Goal: Transaction & Acquisition: Purchase product/service

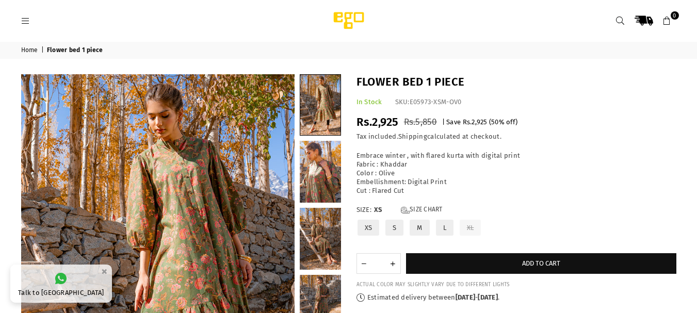
click at [23, 19] on icon at bounding box center [25, 21] width 9 height 9
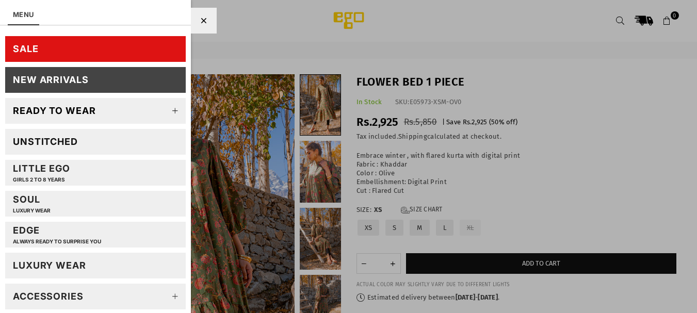
click at [59, 51] on link "SALE" at bounding box center [95, 49] width 181 height 26
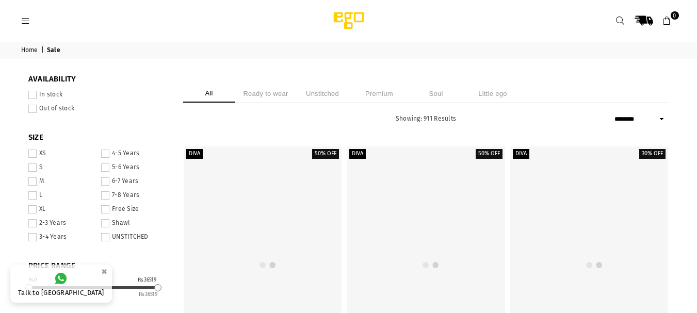
select select "******"
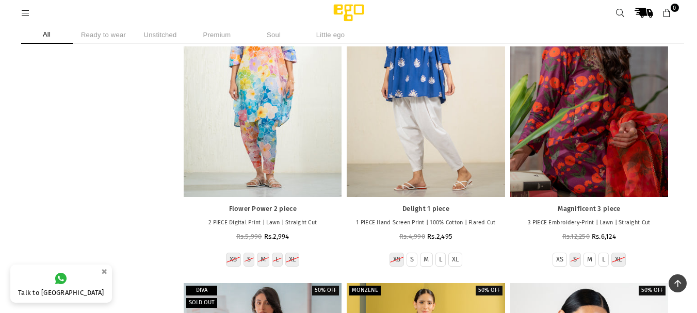
scroll to position [5629, 0]
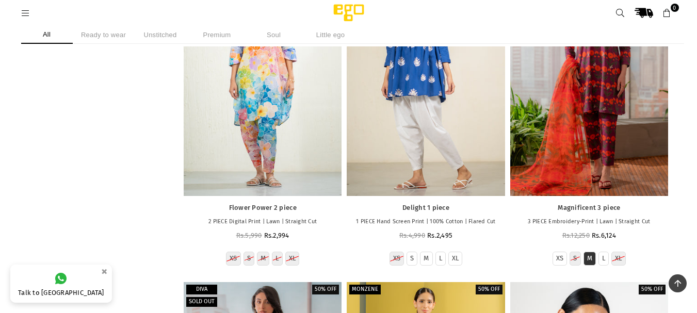
click at [591, 257] on label "M" at bounding box center [589, 258] width 5 height 9
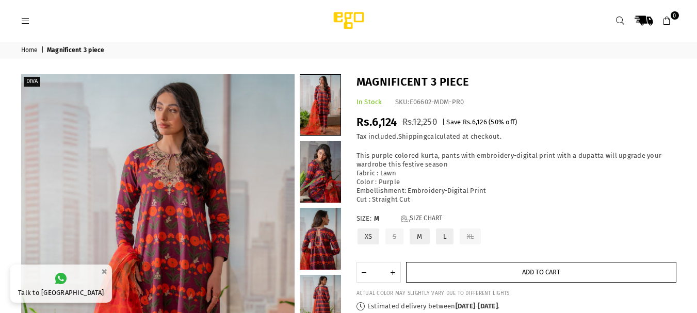
click at [510, 273] on button "Add to cart" at bounding box center [541, 272] width 270 height 21
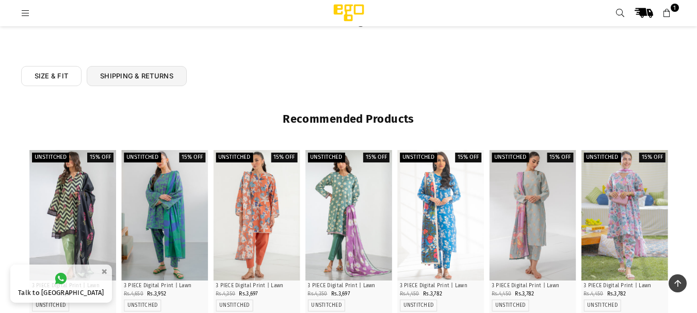
scroll to position [439, 0]
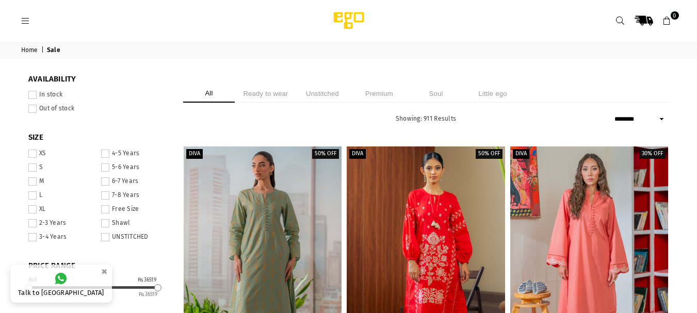
select select "******"
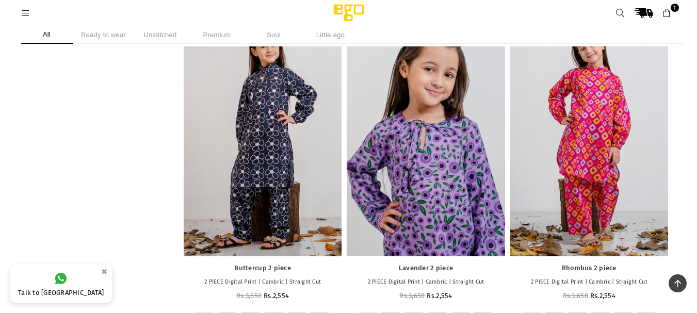
scroll to position [36173, 0]
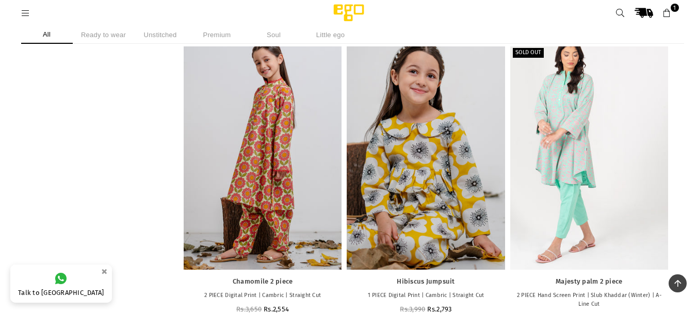
click at [108, 35] on li "Ready to wear" at bounding box center [104, 35] width 52 height 18
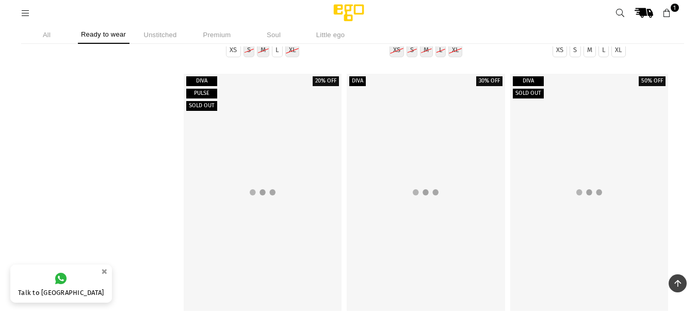
scroll to position [9101, 0]
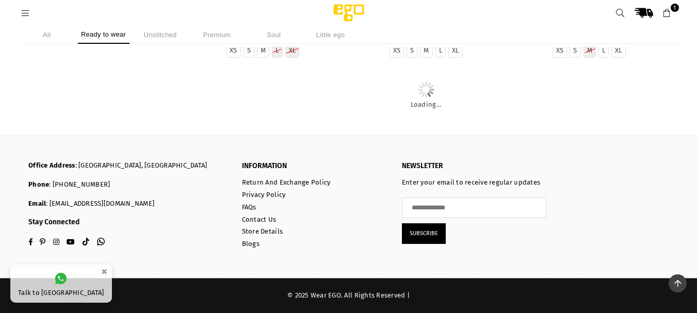
click at [29, 12] on icon at bounding box center [25, 13] width 9 height 9
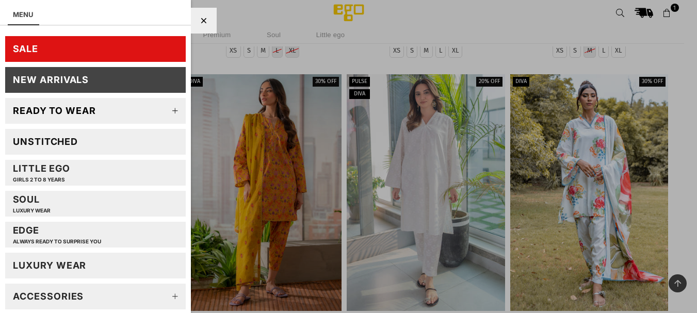
click at [166, 109] on icon at bounding box center [175, 111] width 21 height 21
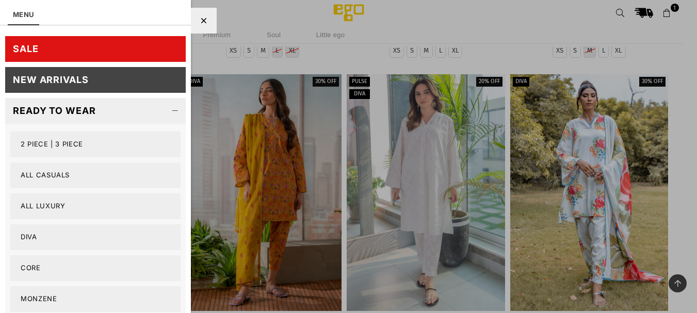
click at [84, 138] on link "2 PIECE | 3 PIECE" at bounding box center [95, 145] width 170 height 26
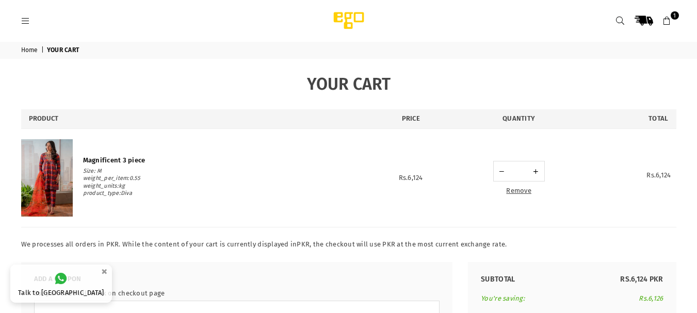
click at [118, 159] on b "Magnificent 3 piece" at bounding box center [114, 160] width 62 height 8
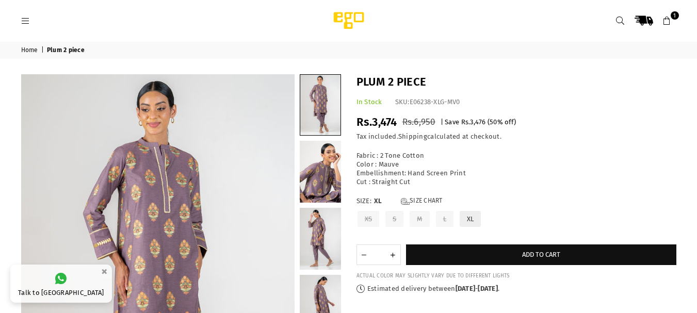
click at [476, 219] on label "XL" at bounding box center [471, 219] width 24 height 18
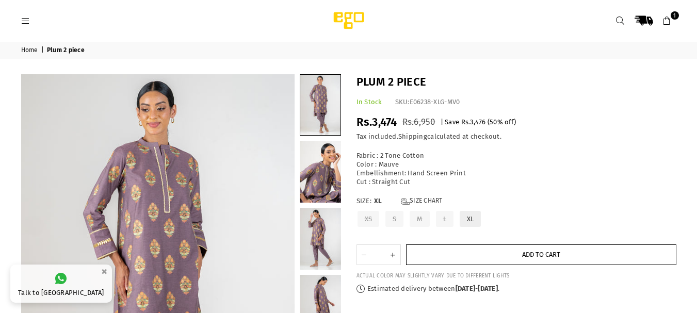
click at [506, 255] on button "Add to cart" at bounding box center [541, 255] width 270 height 21
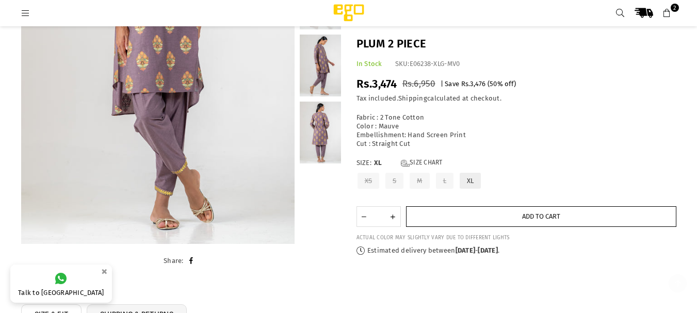
scroll to position [232, 0]
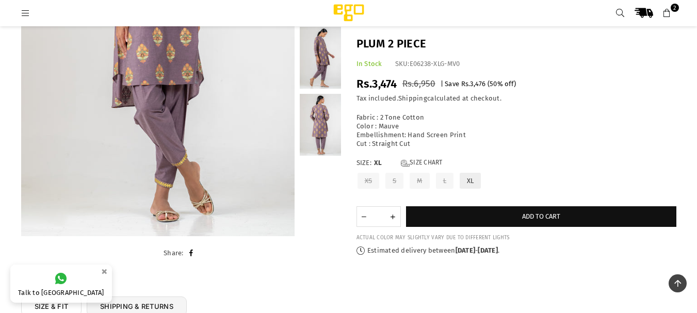
click at [674, 12] on link "2" at bounding box center [667, 13] width 19 height 19
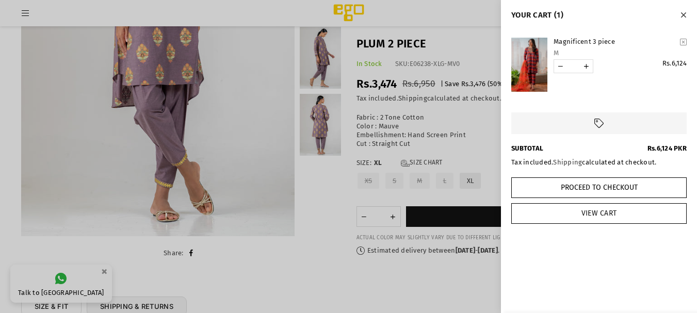
click at [590, 218] on link "View Cart" at bounding box center [598, 213] width 175 height 21
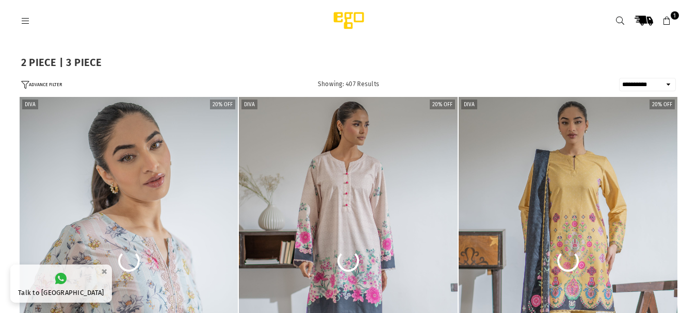
select select "**********"
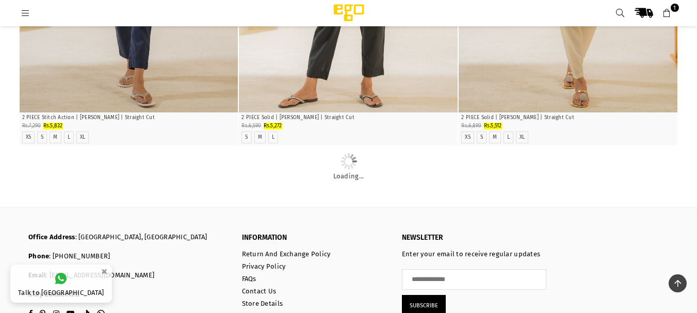
scroll to position [2064, 0]
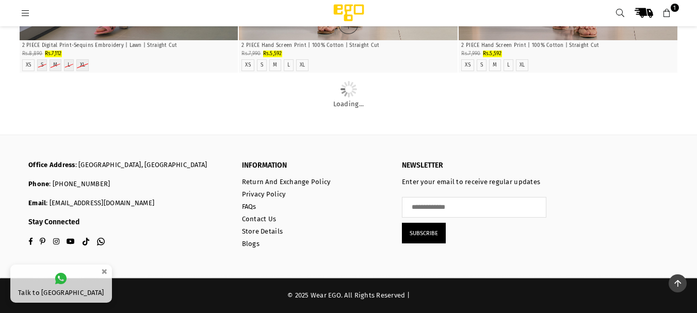
scroll to position [9614, 0]
drag, startPoint x: 272, startPoint y: 201, endPoint x: 261, endPoint y: 202, distance: 10.9
drag, startPoint x: 261, startPoint y: 202, endPoint x: 252, endPoint y: 176, distance: 27.9
drag, startPoint x: 252, startPoint y: 176, endPoint x: 276, endPoint y: 208, distance: 39.8
drag, startPoint x: 276, startPoint y: 208, endPoint x: 255, endPoint y: 202, distance: 20.9
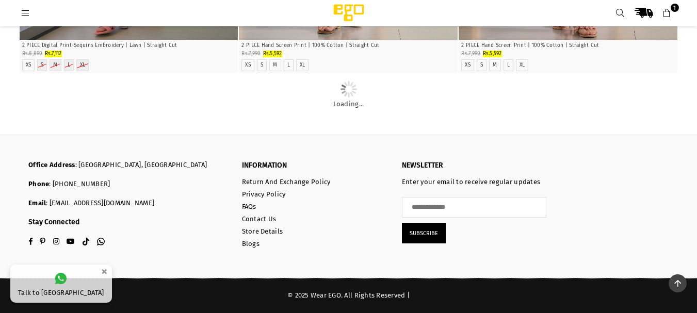
drag, startPoint x: 255, startPoint y: 202, endPoint x: 247, endPoint y: 143, distance: 60.0
drag, startPoint x: 247, startPoint y: 143, endPoint x: 416, endPoint y: 168, distance: 171.5
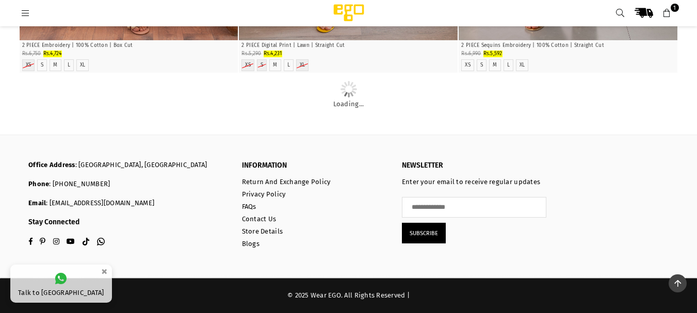
scroll to position [14154, 0]
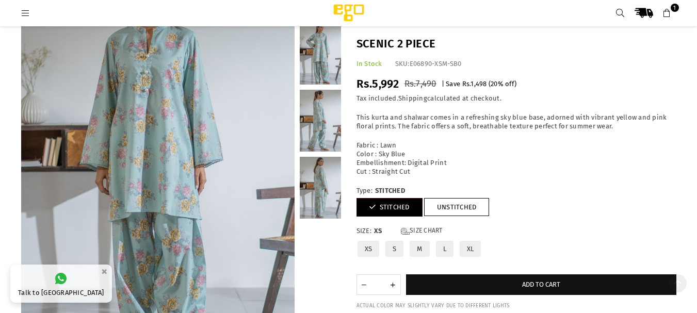
scroll to position [129, 0]
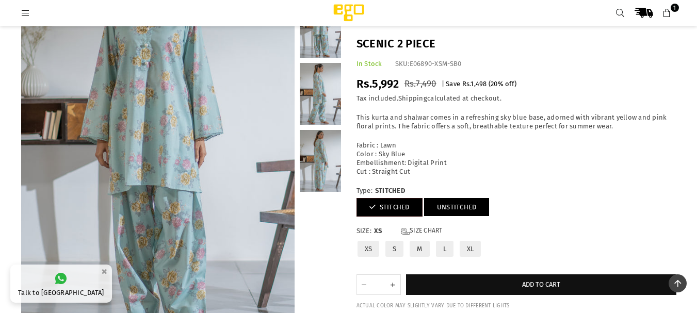
click at [455, 208] on link "UNSTITCHED" at bounding box center [457, 207] width 66 height 18
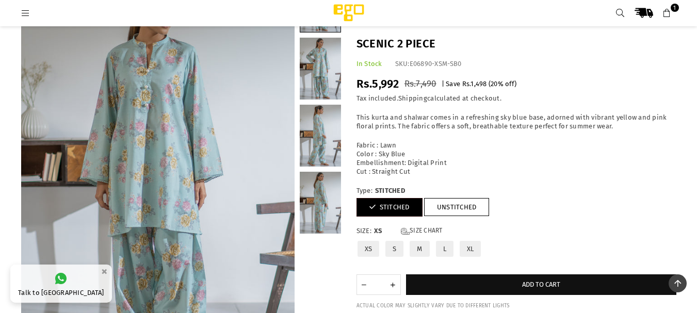
scroll to position [0, 0]
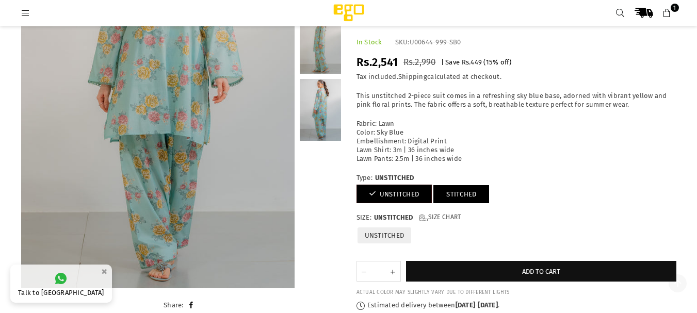
scroll to position [181, 0]
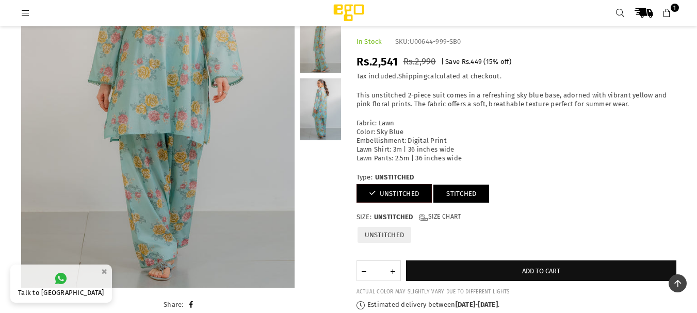
click at [471, 190] on link "STITCHED" at bounding box center [461, 193] width 56 height 18
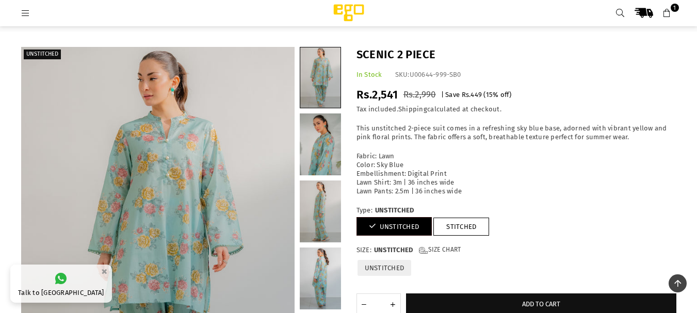
scroll to position [0, 0]
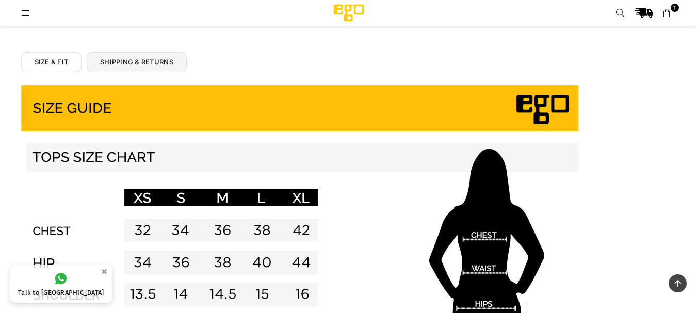
scroll to position [335, 0]
